Goal: Transaction & Acquisition: Purchase product/service

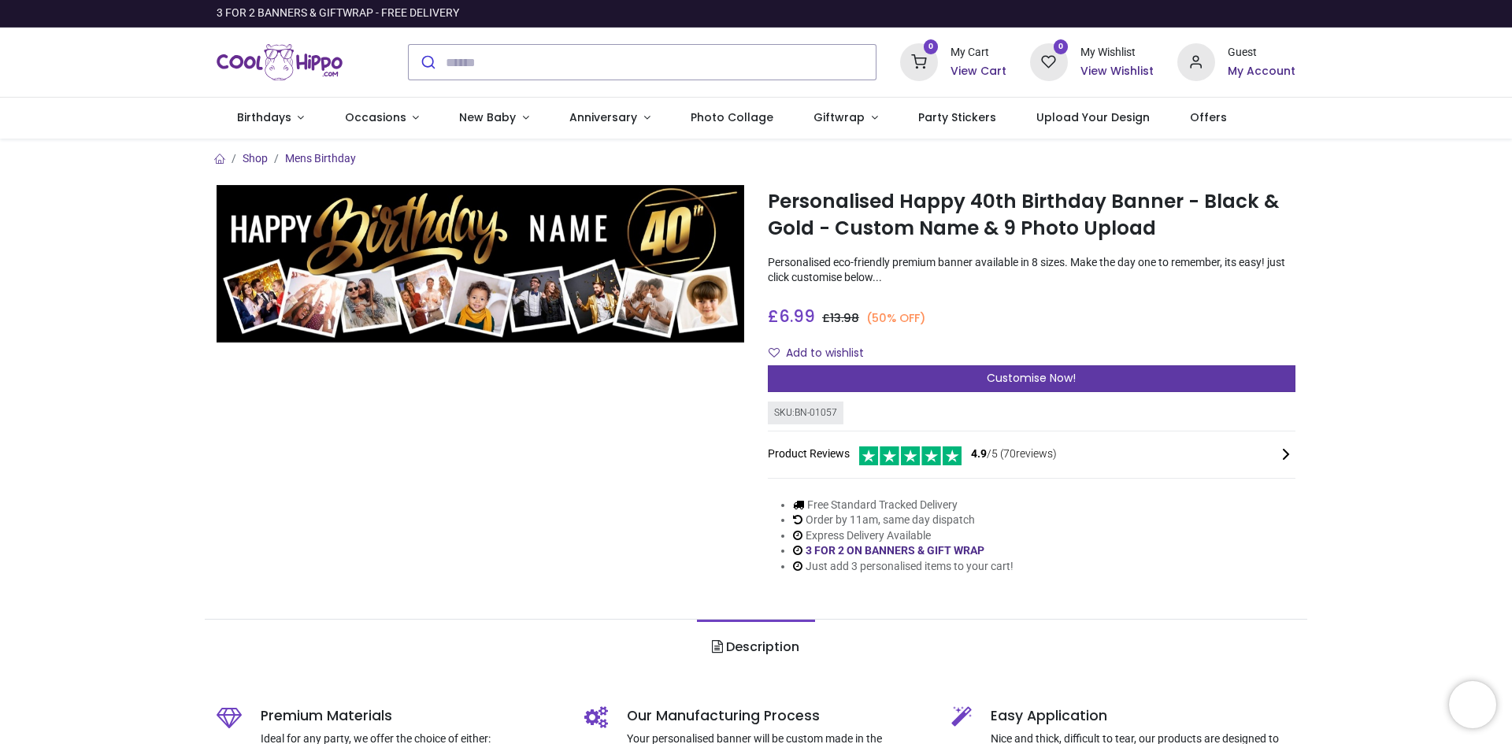
click at [1057, 379] on span "Customise Now!" at bounding box center [1031, 378] width 89 height 16
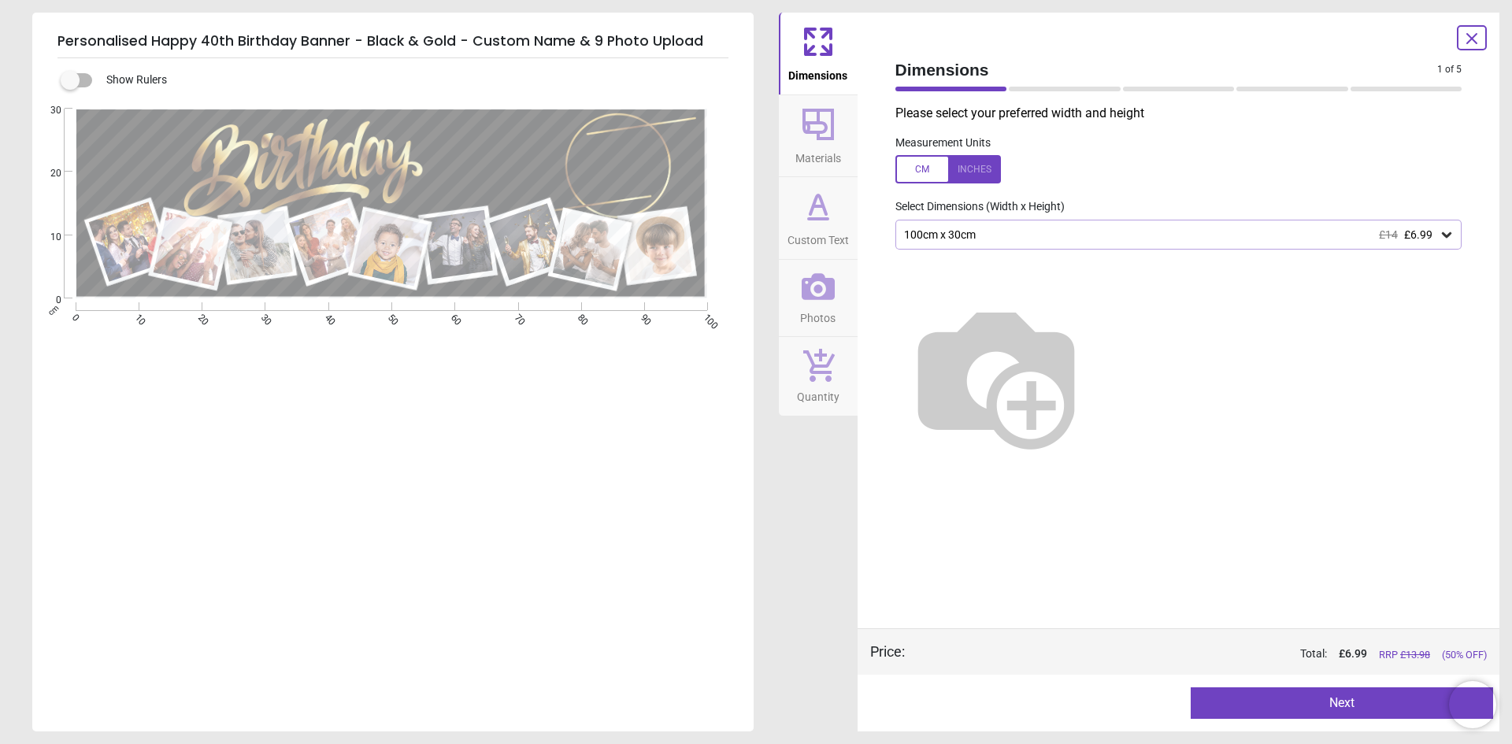
click at [1445, 239] on icon at bounding box center [1447, 235] width 16 height 16
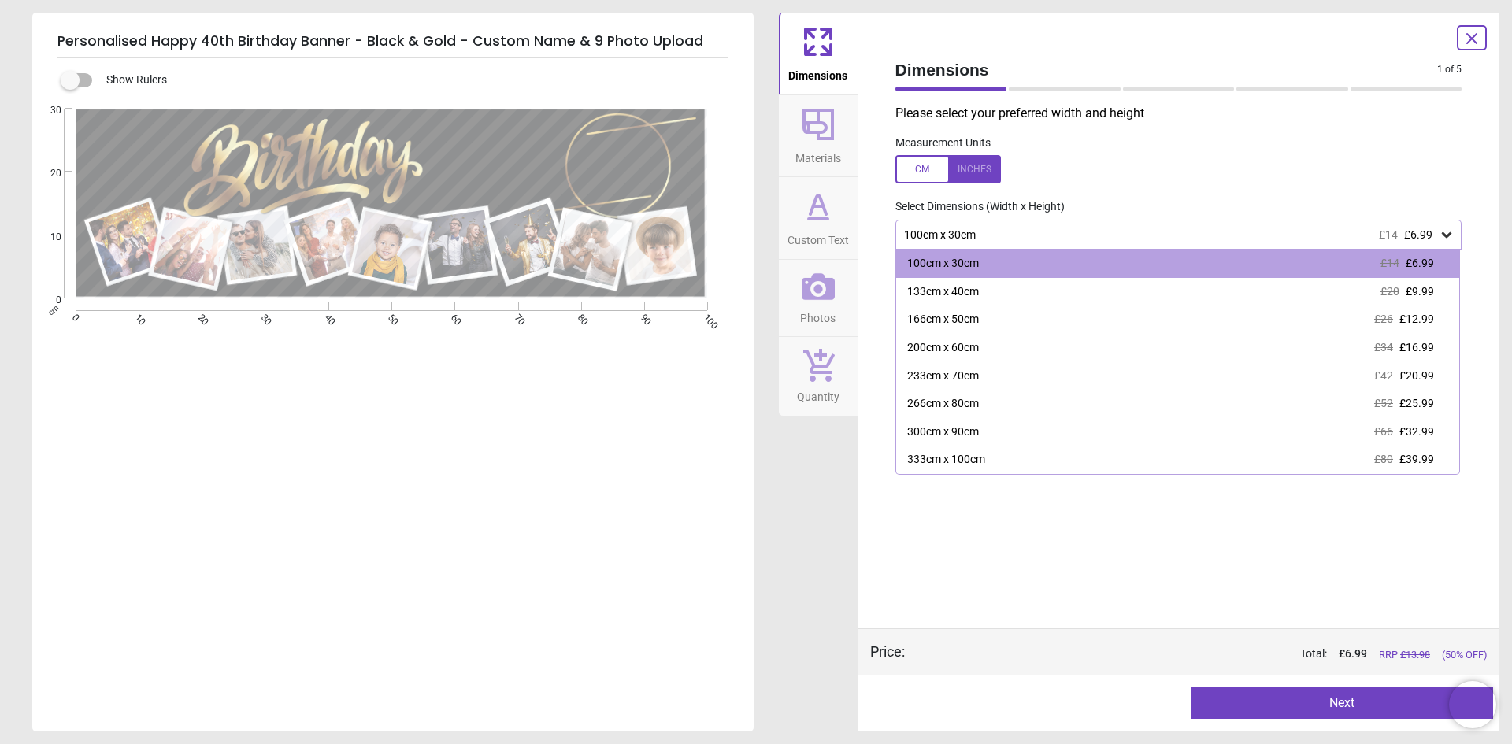
click at [1445, 239] on icon at bounding box center [1447, 235] width 16 height 16
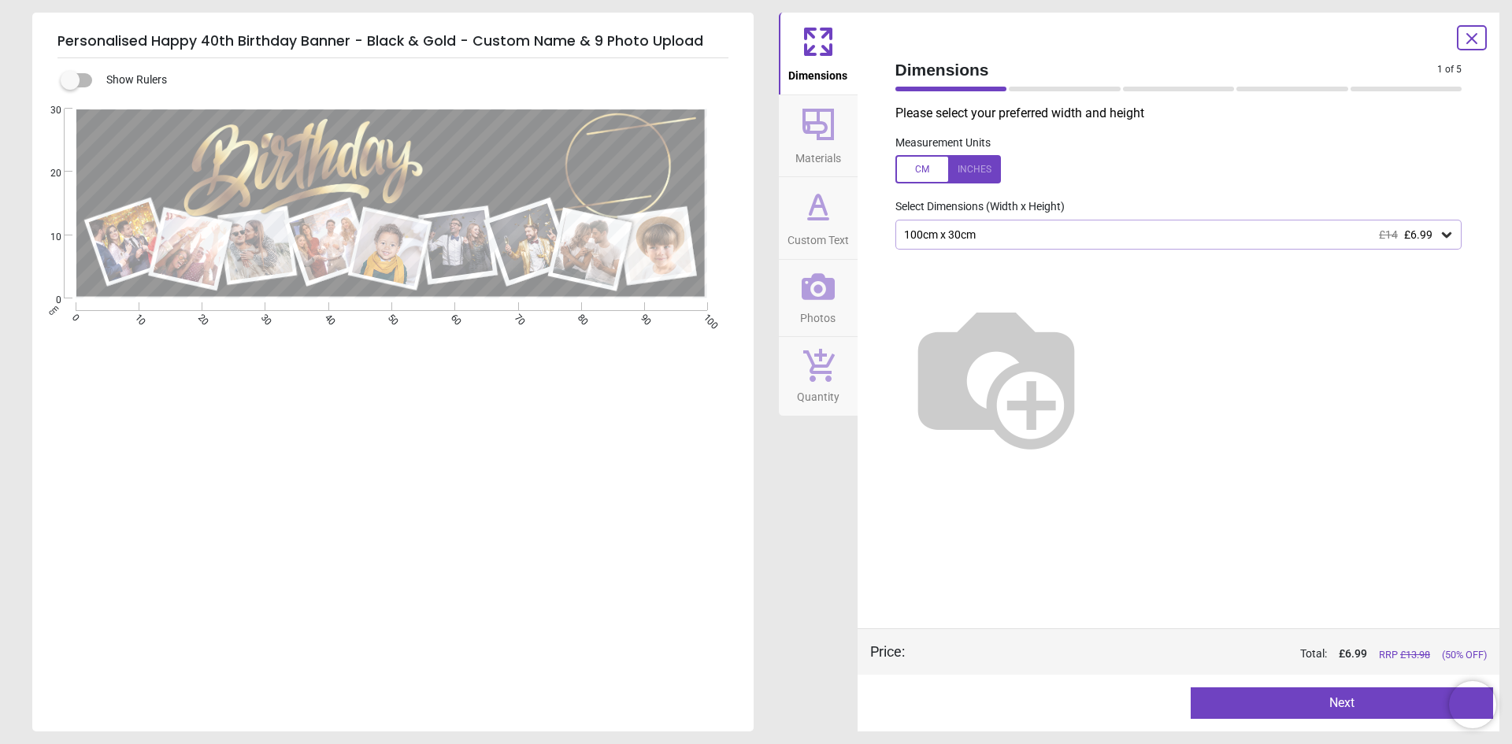
click at [832, 146] on span "Materials" at bounding box center [819, 155] width 46 height 24
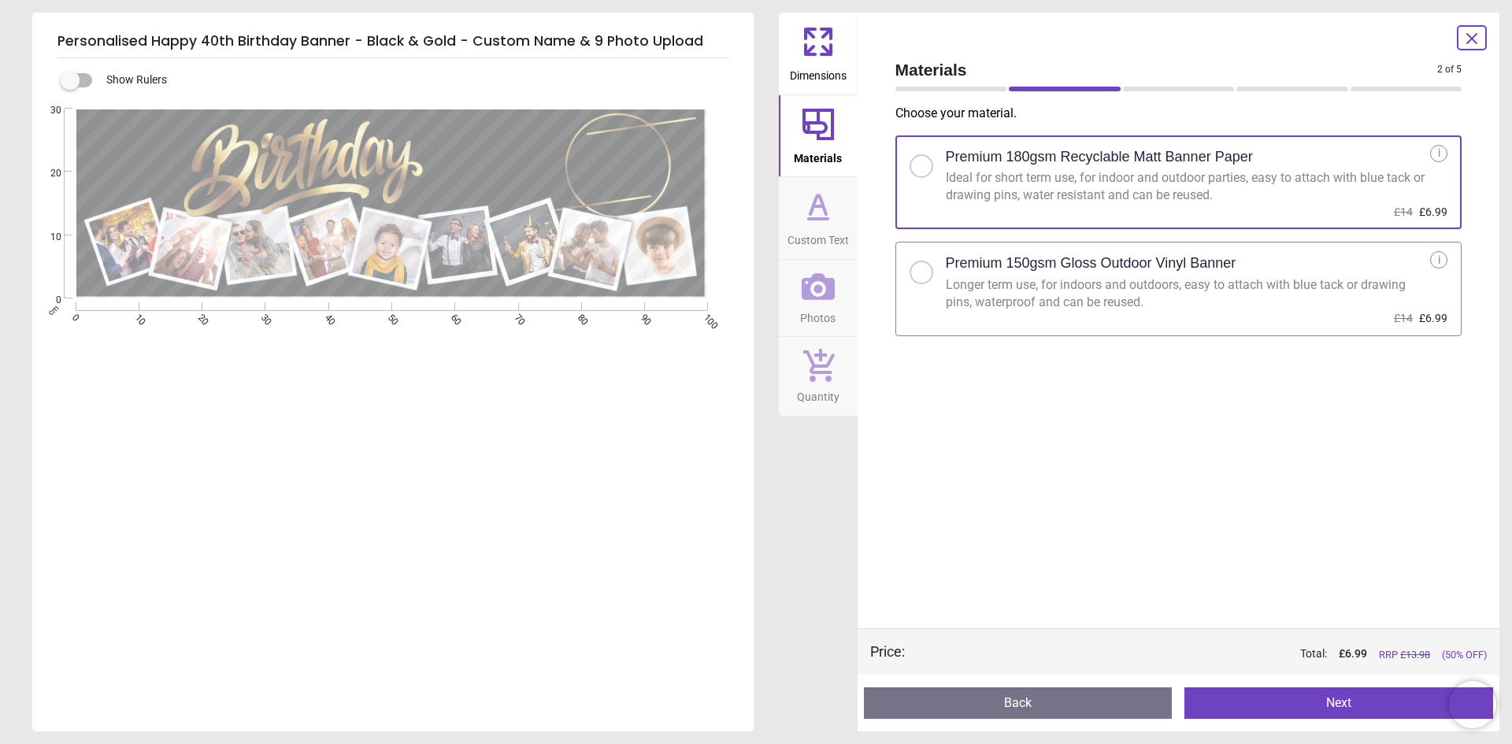
click at [818, 216] on icon at bounding box center [818, 206] width 38 height 38
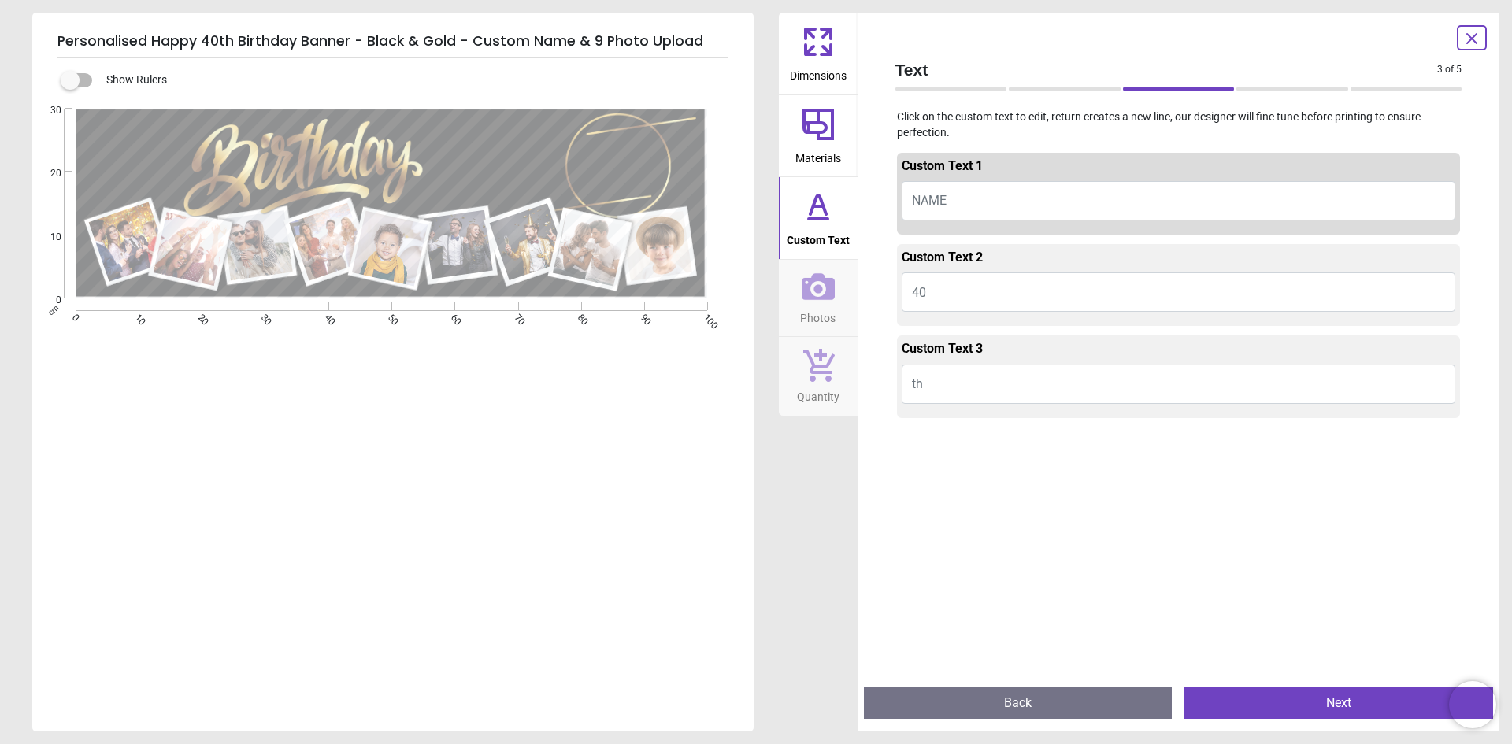
click at [1000, 205] on button "NAME" at bounding box center [1179, 200] width 555 height 39
type textarea "*****"
click at [818, 305] on span "Photos" at bounding box center [817, 315] width 35 height 24
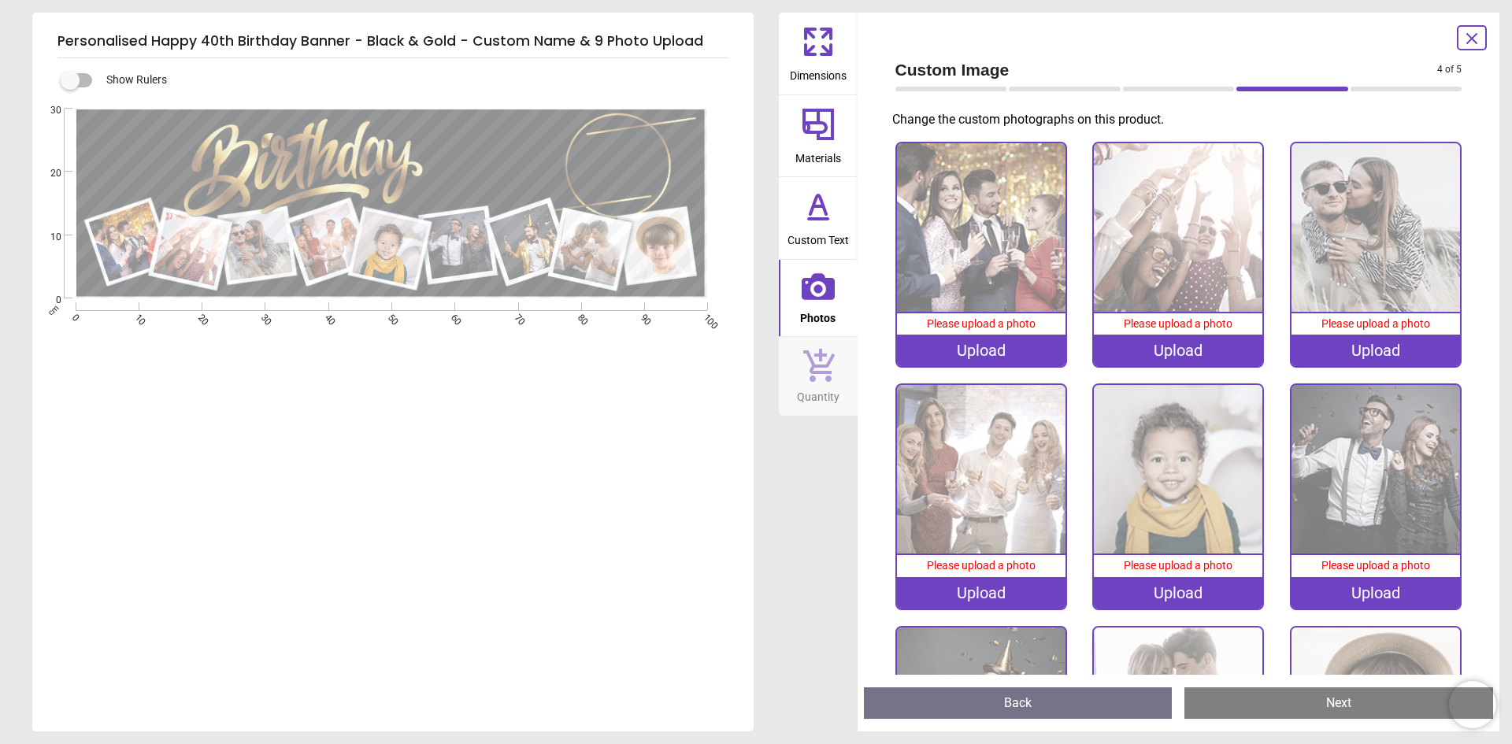
click at [1003, 343] on div "Upload" at bounding box center [981, 351] width 169 height 32
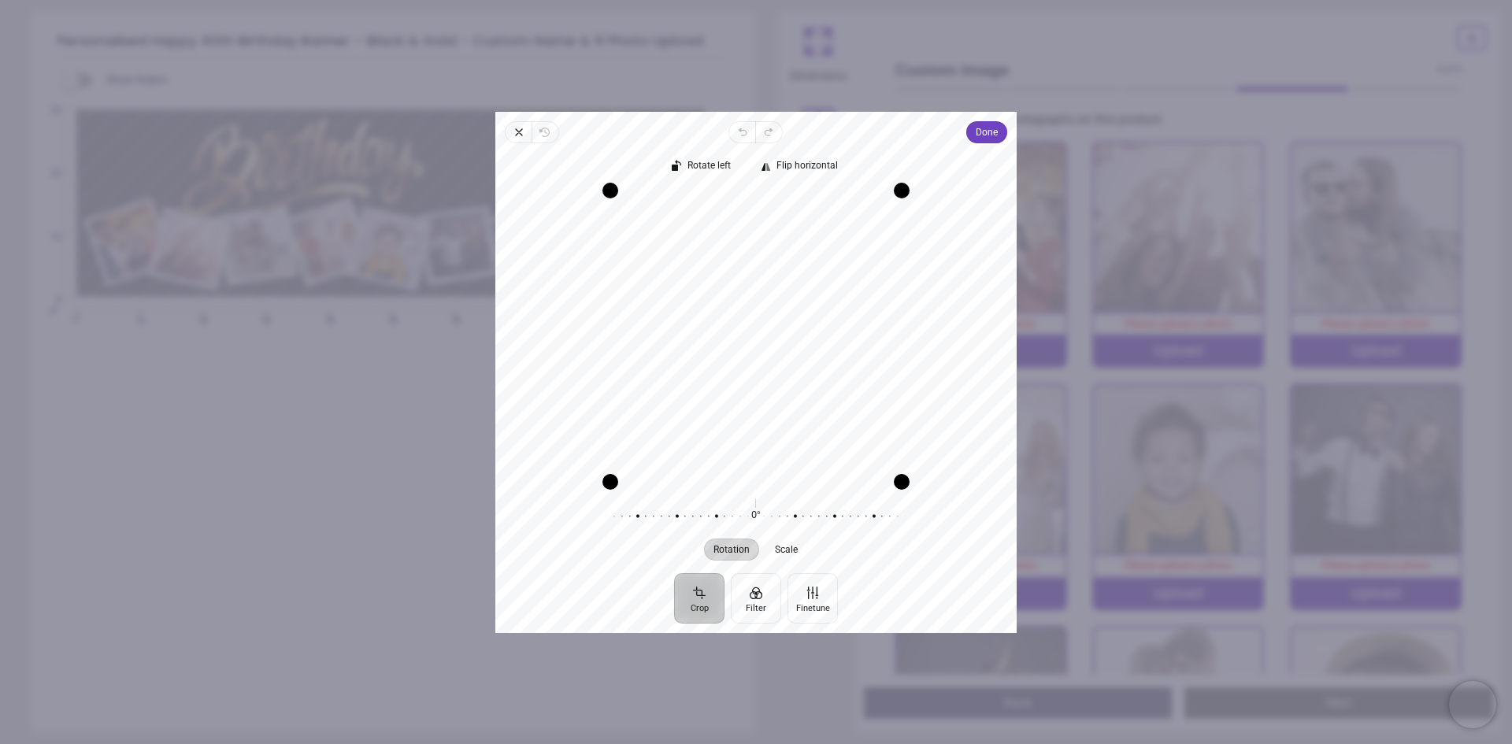
click at [708, 606] on button "Crop" at bounding box center [699, 598] width 50 height 50
click at [977, 132] on span "Done" at bounding box center [987, 132] width 22 height 19
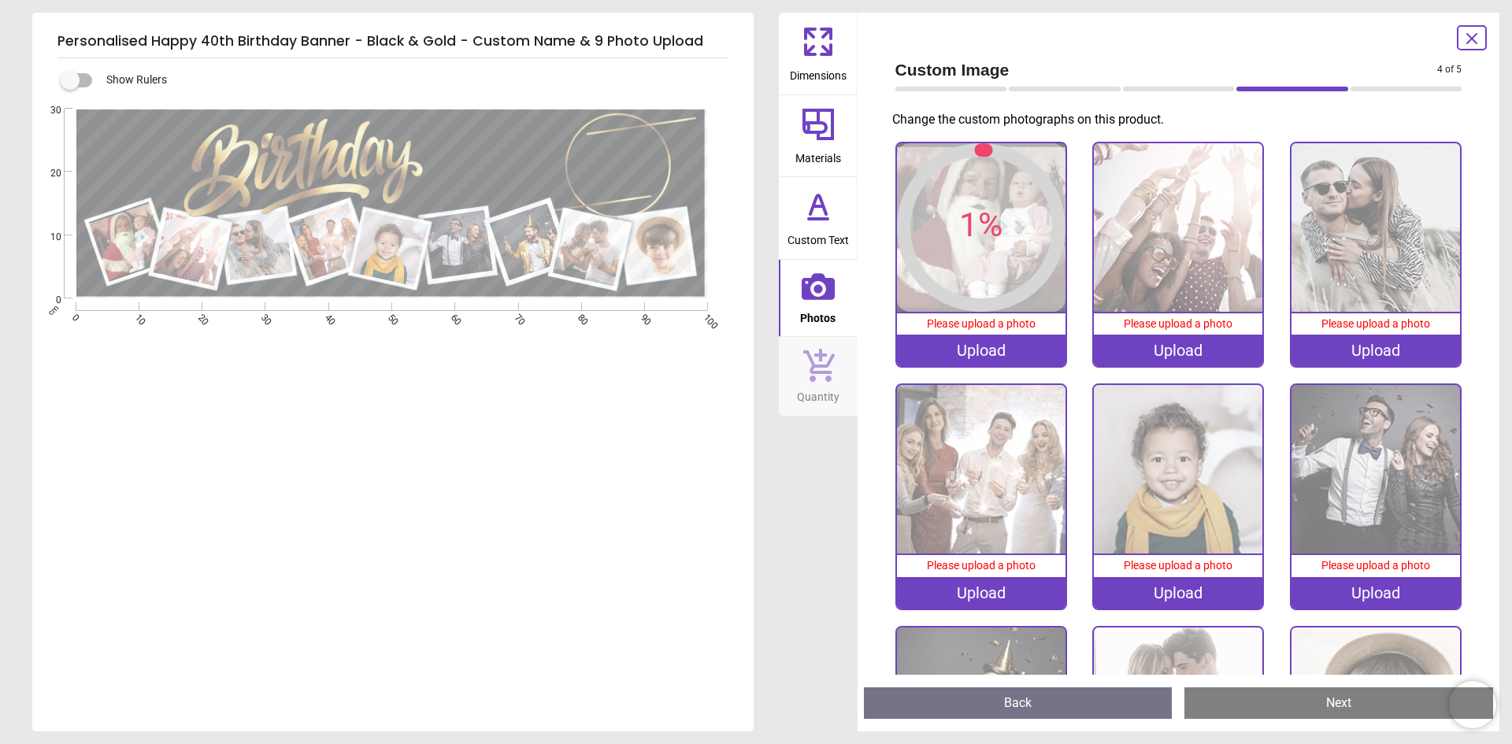
click at [1163, 347] on div "Upload" at bounding box center [1178, 351] width 169 height 32
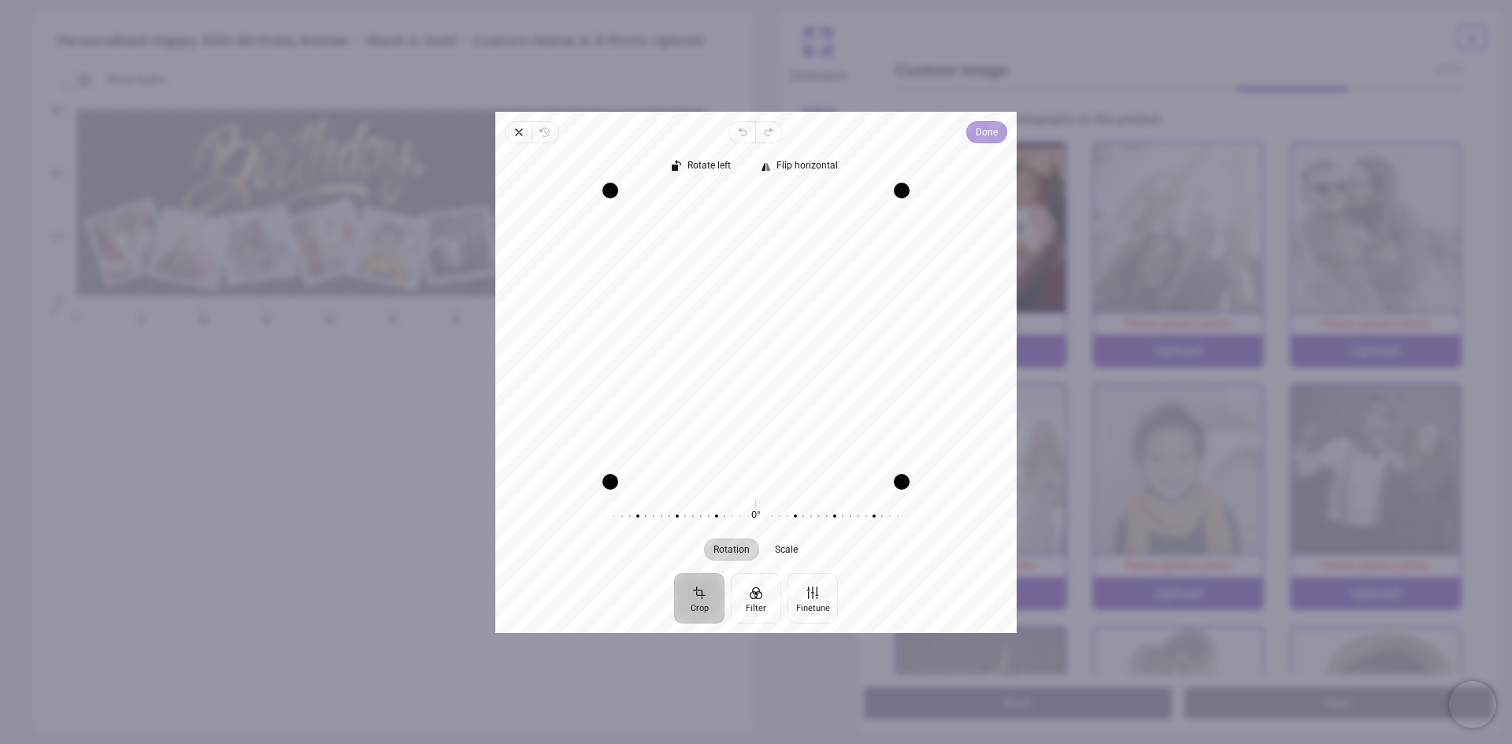
click at [986, 132] on span "Done" at bounding box center [987, 132] width 22 height 19
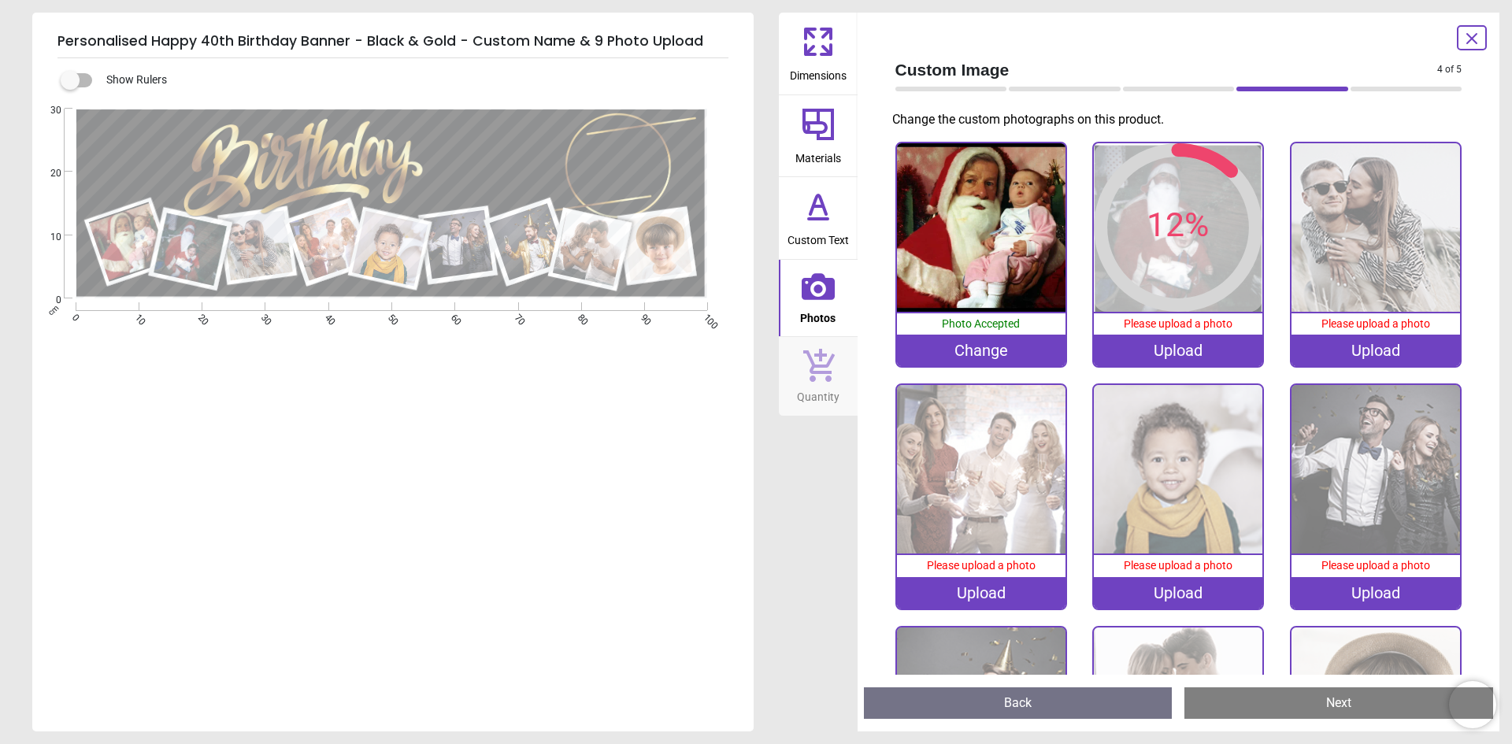
click at [1351, 349] on div "Upload" at bounding box center [1376, 351] width 169 height 32
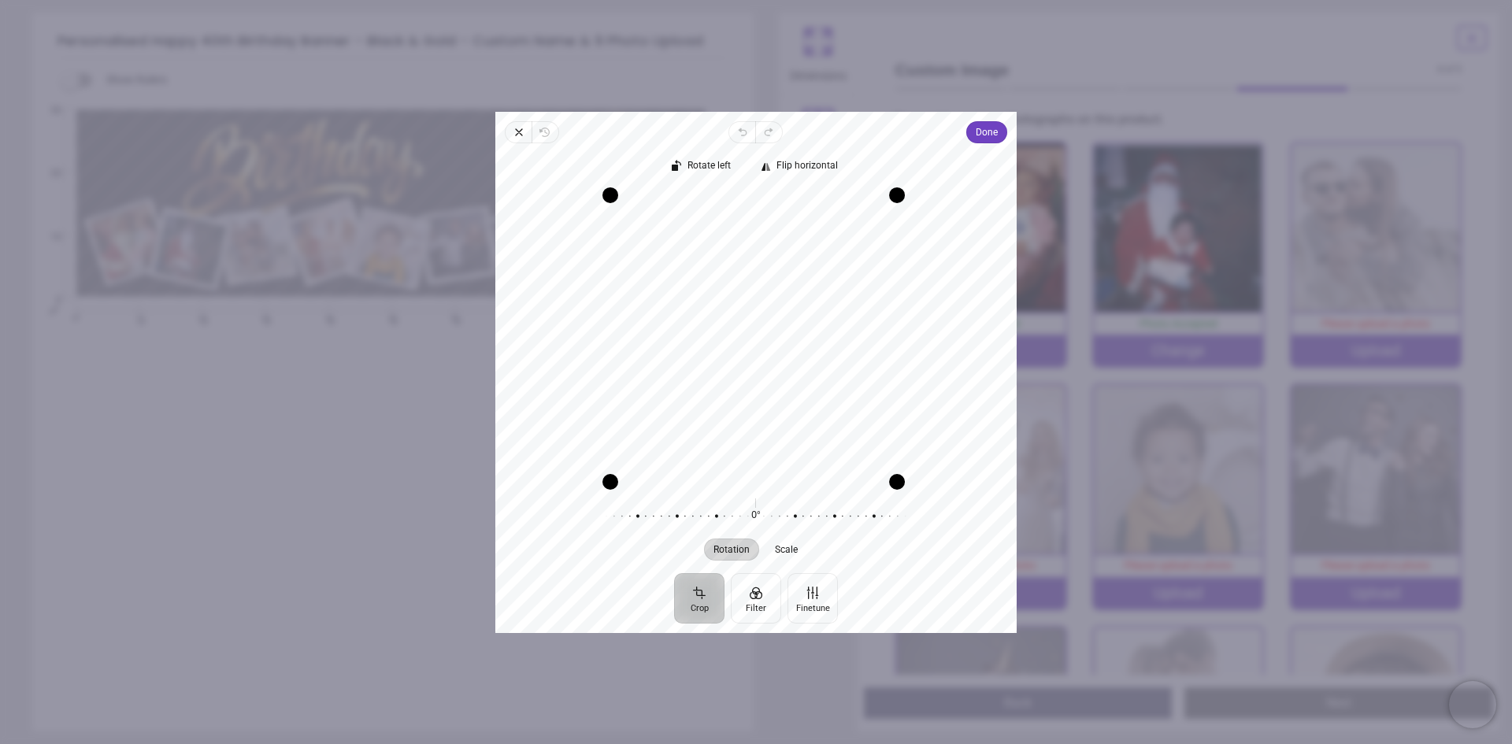
drag, startPoint x: 903, startPoint y: 191, endPoint x: 875, endPoint y: 174, distance: 32.1
click at [875, 174] on div "Rotate left Flip horizontal Recenter Rotation Scale 0° Reset" at bounding box center [755, 358] width 521 height 430
drag, startPoint x: 879, startPoint y: 304, endPoint x: 881, endPoint y: 347, distance: 43.4
click at [881, 347] on div "Recenter" at bounding box center [756, 335] width 496 height 291
click at [981, 133] on span "Done" at bounding box center [987, 132] width 22 height 19
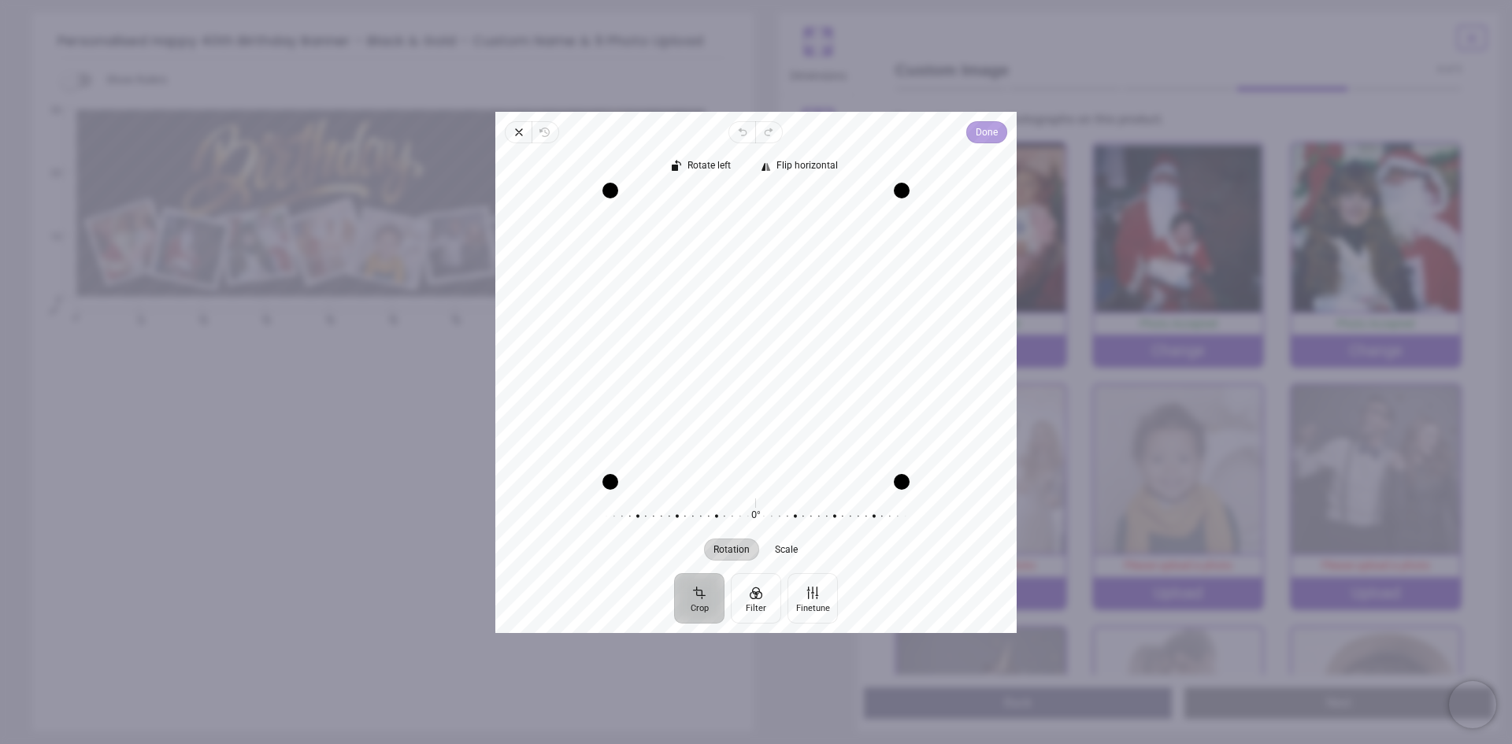
click at [984, 137] on span "Done" at bounding box center [987, 132] width 22 height 19
